Goal: Task Accomplishment & Management: Complete application form

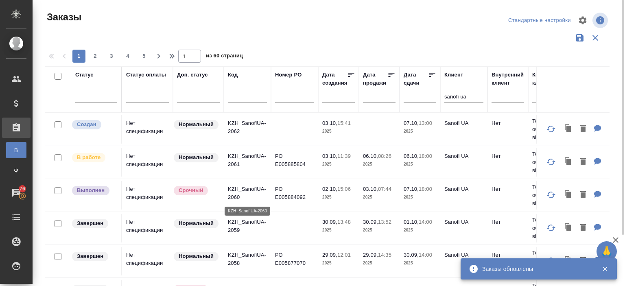
click at [243, 188] on p "KZH_SanofiUA-2060" at bounding box center [247, 193] width 39 height 16
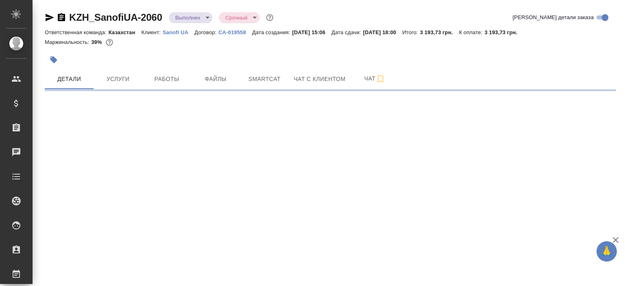
select select "RU"
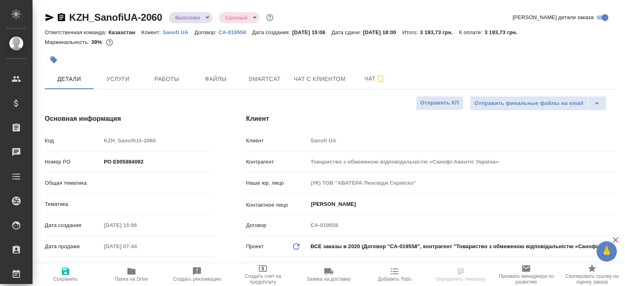
type textarea "x"
type input "Matveeva Anastasia"
type input "Юридический"
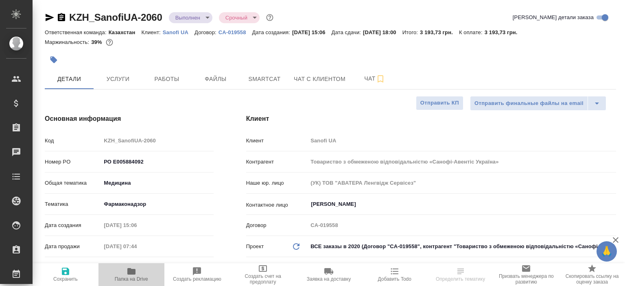
click at [130, 270] on icon "button" at bounding box center [131, 271] width 8 height 7
type textarea "x"
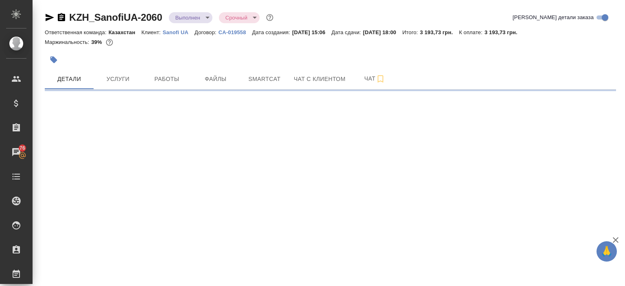
select select "RU"
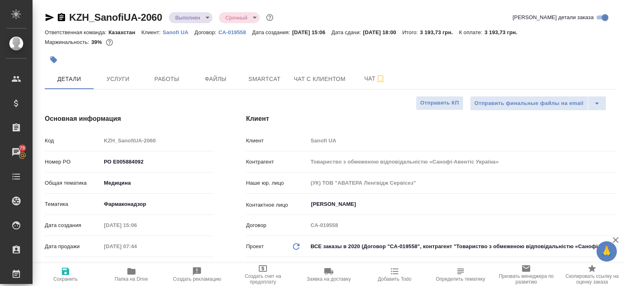
type textarea "x"
